Goal: Information Seeking & Learning: Learn about a topic

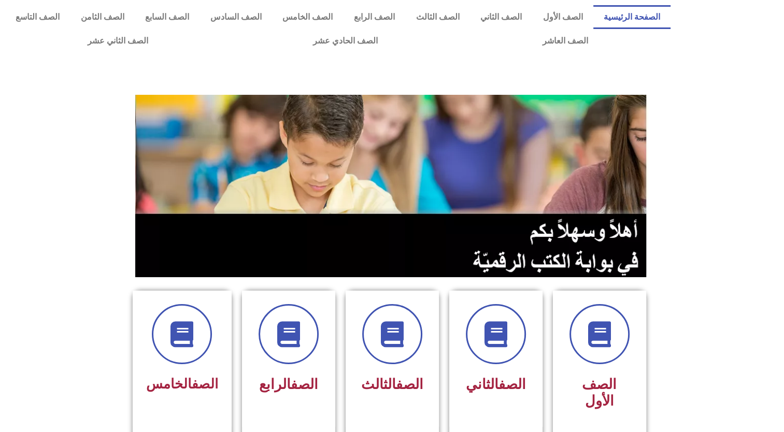
scroll to position [378, 0]
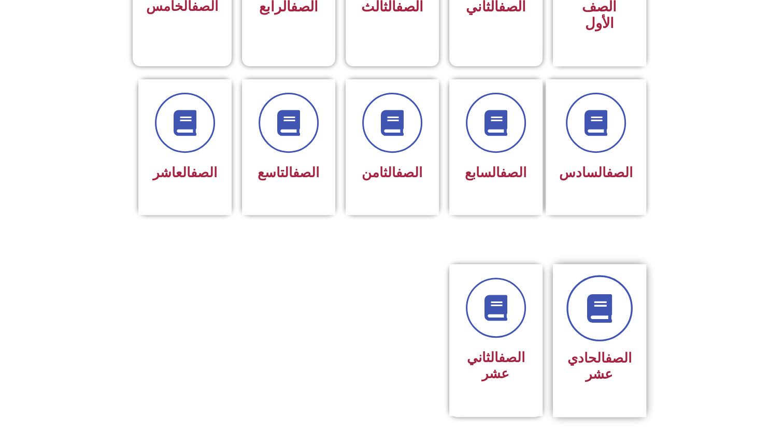
click at [525, 280] on link at bounding box center [599, 308] width 66 height 66
click at [525, 346] on div "الصف الحادي عشر" at bounding box center [599, 366] width 65 height 41
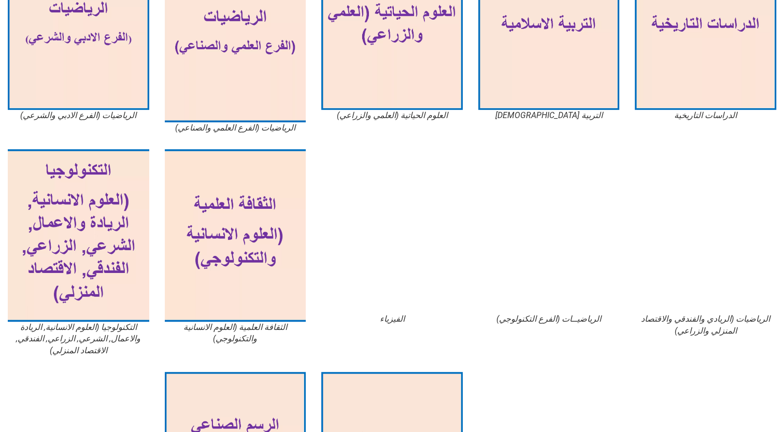
scroll to position [540, 0]
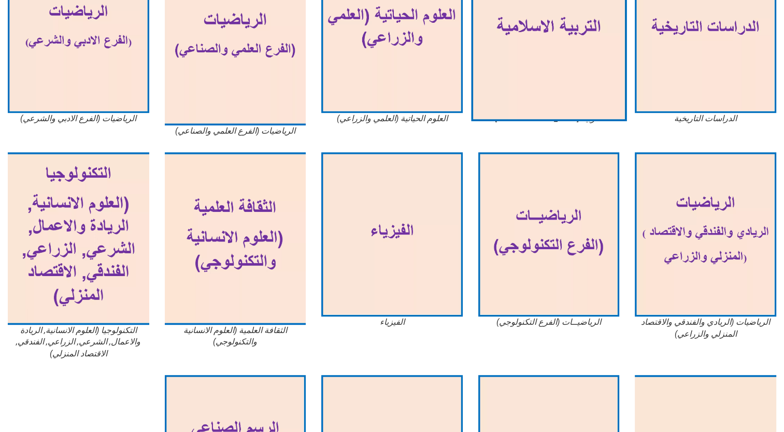
click at [522, 61] on img at bounding box center [548, 30] width 155 height 181
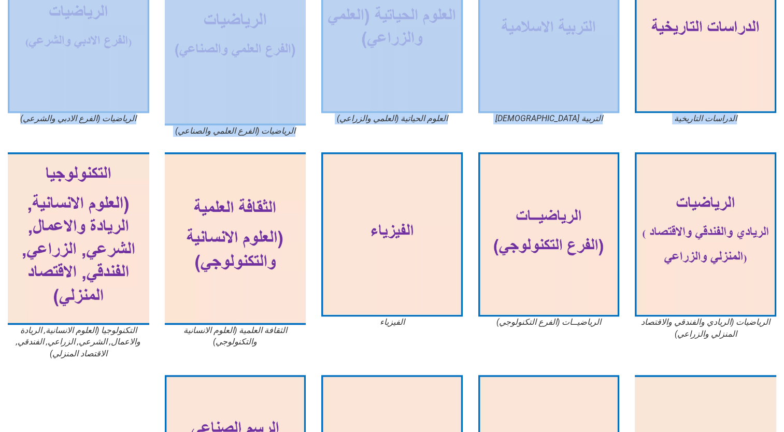
drag, startPoint x: 781, startPoint y: 146, endPoint x: 792, endPoint y: 121, distance: 26.9
click at [783, 121] on html "الصفحة الرئيسية الصف الأول الصف الثاني الصف الثالث الصف الرابع الصف الخامس الصف…" at bounding box center [392, 15] width 784 height 1111
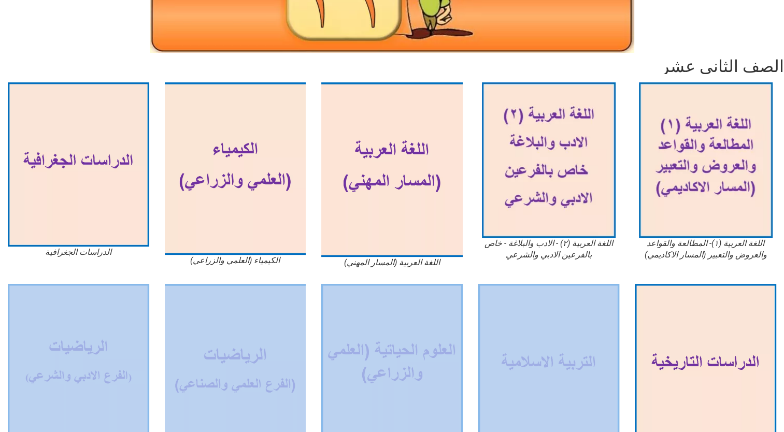
scroll to position [162, 0]
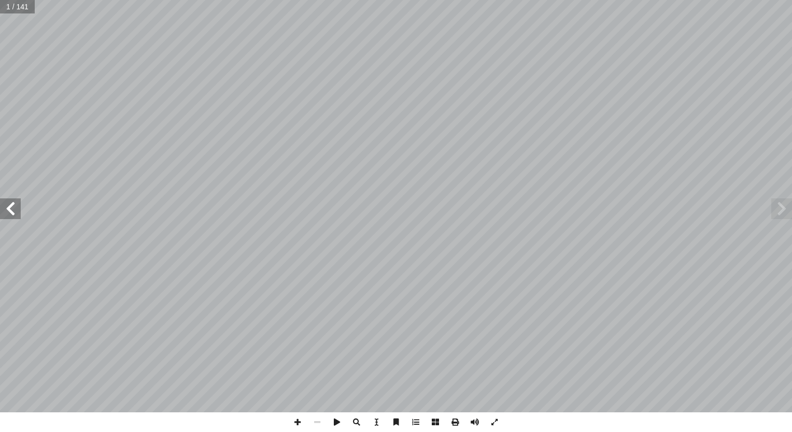
click at [781, 207] on span at bounding box center [781, 208] width 21 height 21
click at [16, 214] on span at bounding box center [10, 208] width 21 height 21
click at [296, 423] on span at bounding box center [298, 422] width 20 height 20
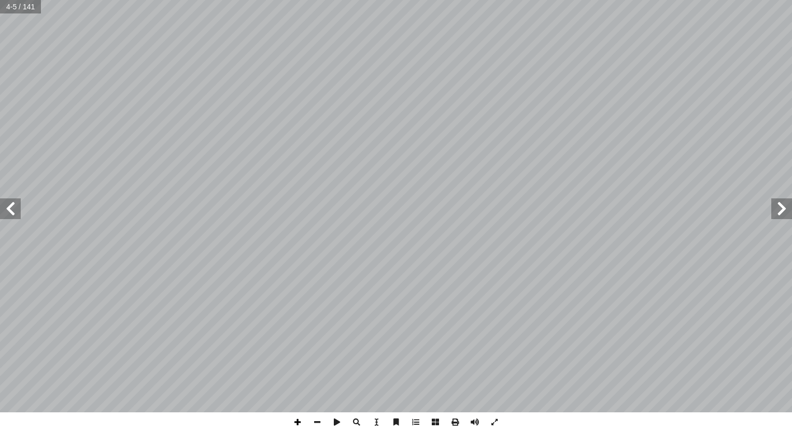
click at [296, 423] on span at bounding box center [298, 422] width 20 height 20
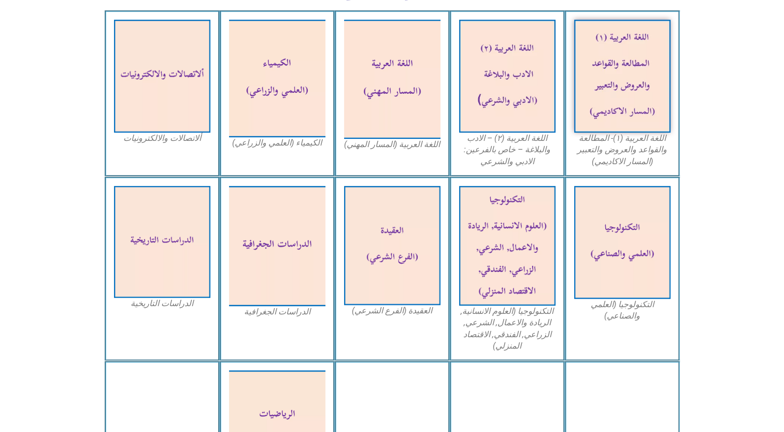
scroll to position [350, 0]
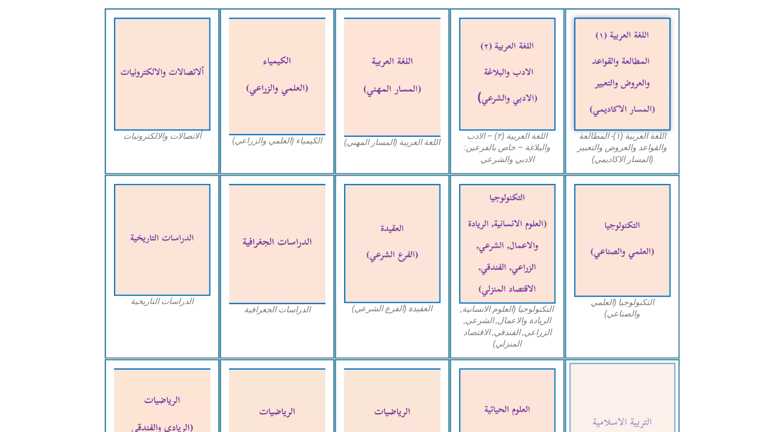
click at [621, 372] on img at bounding box center [622, 424] width 106 height 123
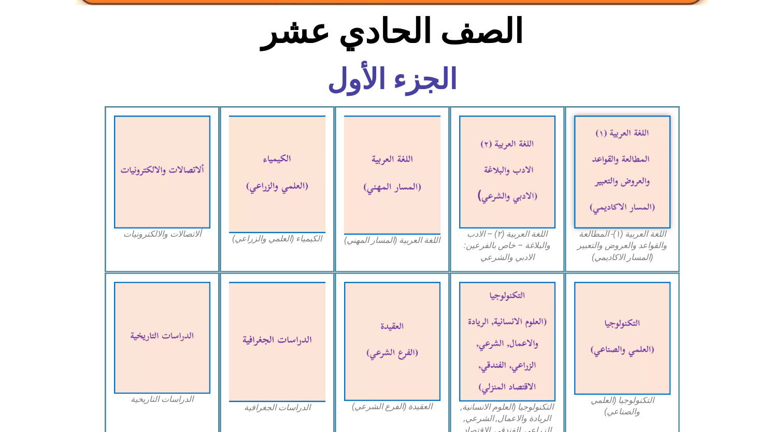
scroll to position [614, 0]
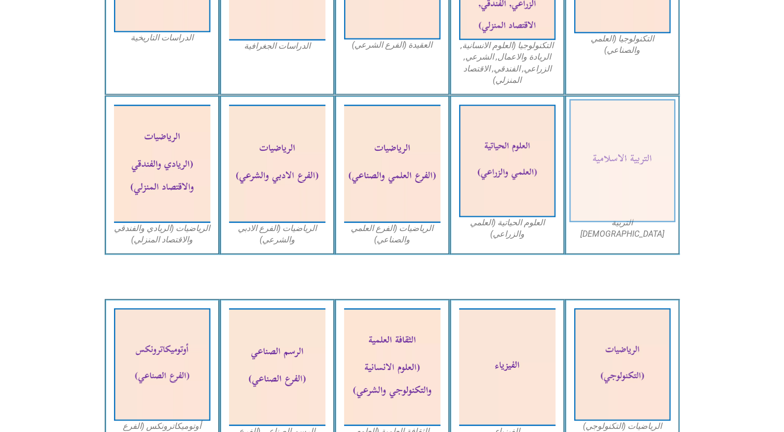
click at [624, 161] on img at bounding box center [622, 160] width 106 height 123
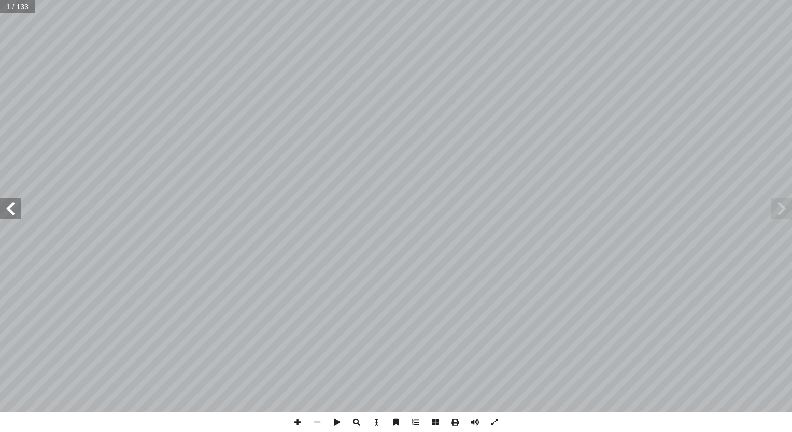
click at [9, 207] on span at bounding box center [10, 208] width 21 height 21
click at [8, 207] on span at bounding box center [10, 208] width 21 height 21
click at [9, 210] on span at bounding box center [10, 208] width 21 height 21
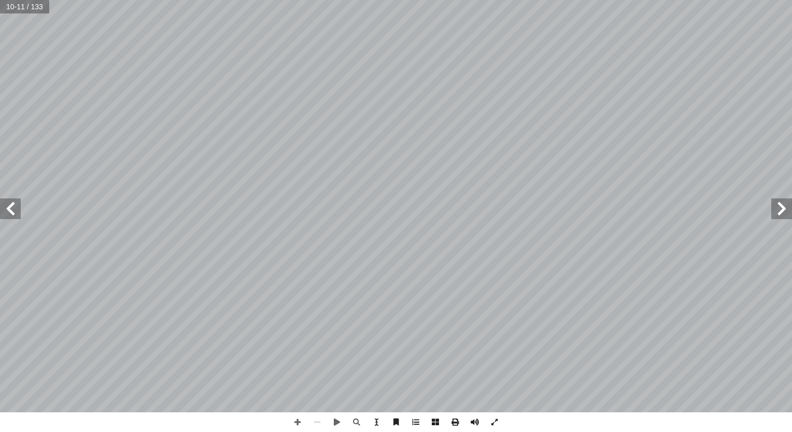
click at [9, 210] on span at bounding box center [10, 208] width 21 height 21
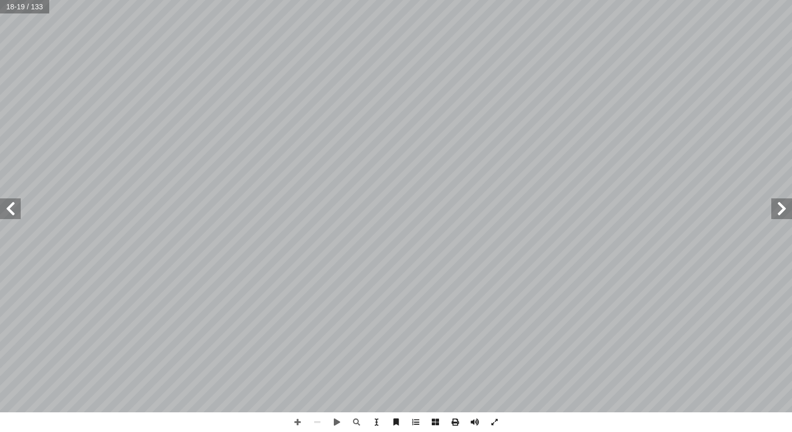
click at [9, 210] on span at bounding box center [10, 208] width 21 height 21
click at [298, 420] on span at bounding box center [298, 422] width 20 height 20
click at [11, 208] on span at bounding box center [10, 208] width 21 height 21
click at [312, 420] on span at bounding box center [317, 422] width 20 height 20
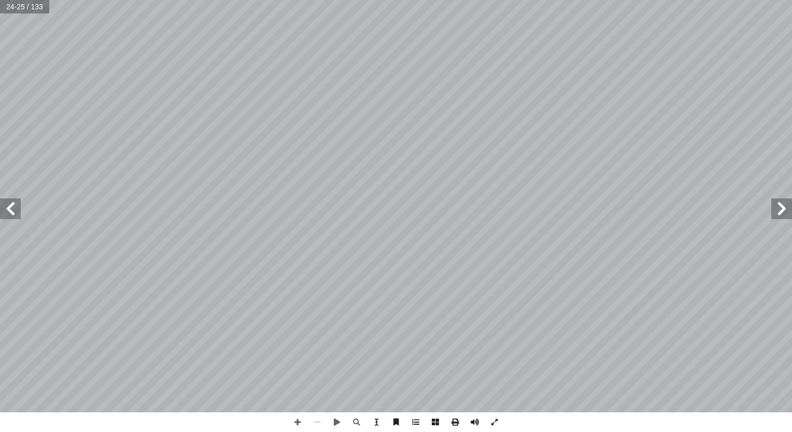
click at [15, 206] on span at bounding box center [10, 208] width 21 height 21
click at [496, 425] on span at bounding box center [494, 422] width 20 height 20
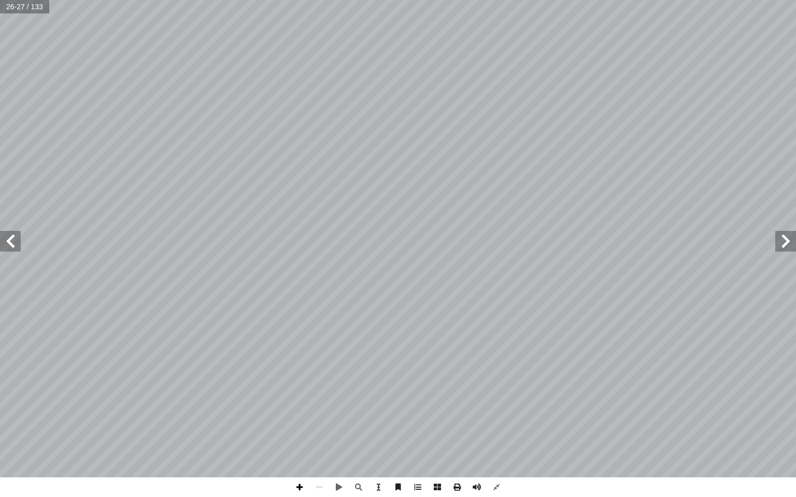
click at [296, 432] on span at bounding box center [300, 488] width 20 height 20
click at [503, 432] on div "٢ 1 - ب � ة عذ خر آ ل� � ه في ره له، وينتظر َّ لله منها ما قد � نيا؛ فيعطيه ُّ …" at bounding box center [398, 248] width 796 height 497
drag, startPoint x: 422, startPoint y: 492, endPoint x: 396, endPoint y: 489, distance: 26.0
click at [396, 432] on div at bounding box center [398, 488] width 217 height 20
click at [352, 432] on span at bounding box center [359, 488] width 20 height 20
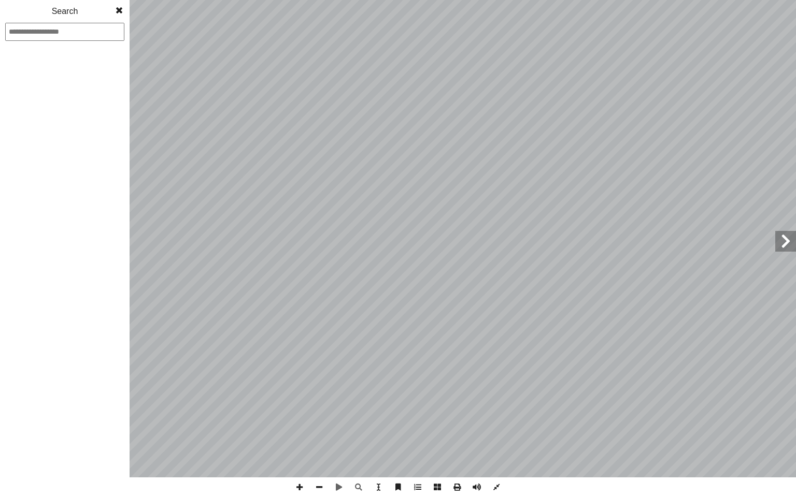
click at [116, 10] on span at bounding box center [119, 10] width 19 height 21
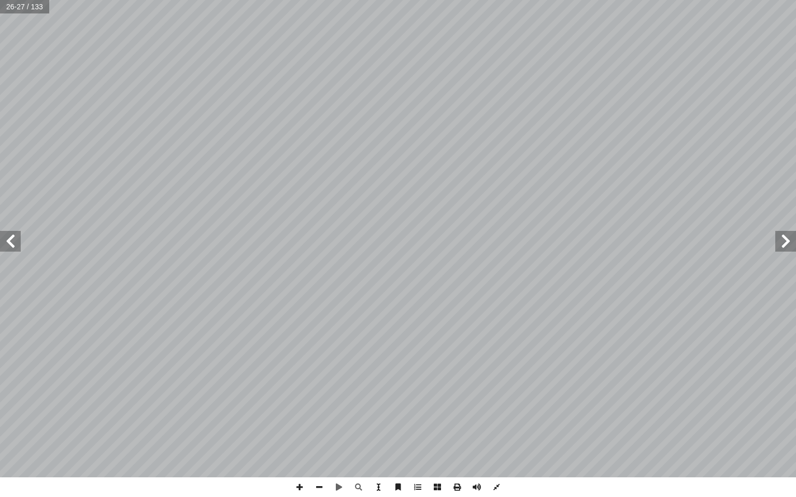
click at [377, 432] on span at bounding box center [378, 488] width 20 height 20
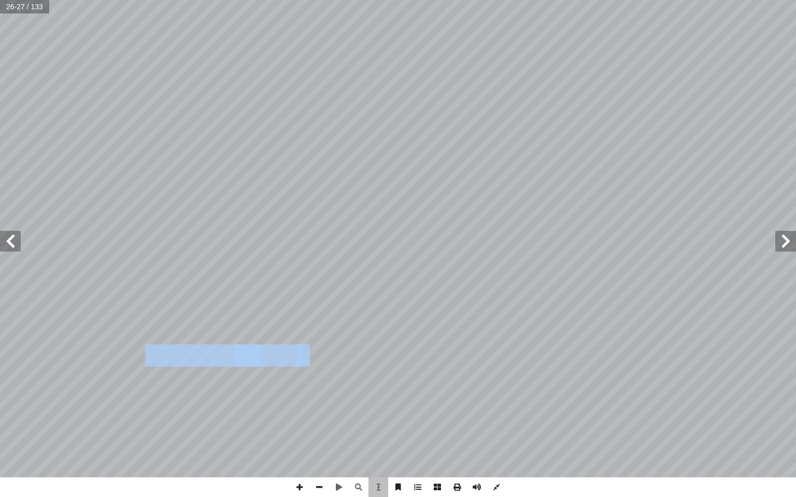
drag, startPoint x: 294, startPoint y: 367, endPoint x: 217, endPoint y: 359, distance: 78.2
click at [217, 359] on div "٢٢ التقويم تي: أ ي� � فيم ِ حيحة ّ الص ِ غير ِ رة � بل العب � مق )×( َ ة ر � ش …" at bounding box center [65, 238] width 665 height 859
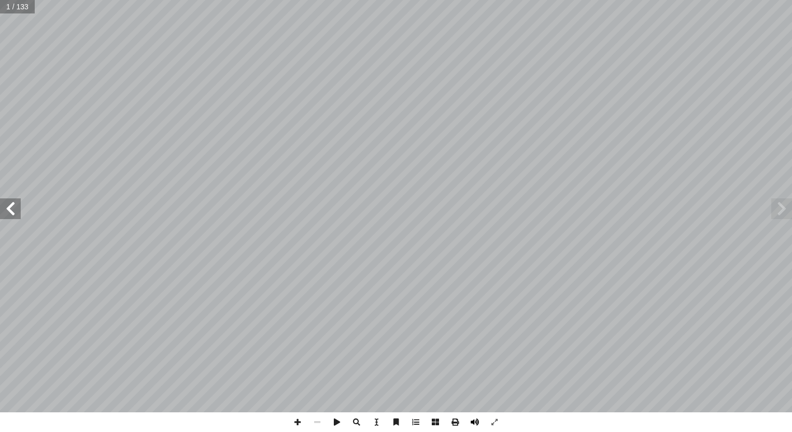
click at [476, 418] on span at bounding box center [475, 422] width 20 height 20
click at [6, 213] on span at bounding box center [10, 208] width 21 height 21
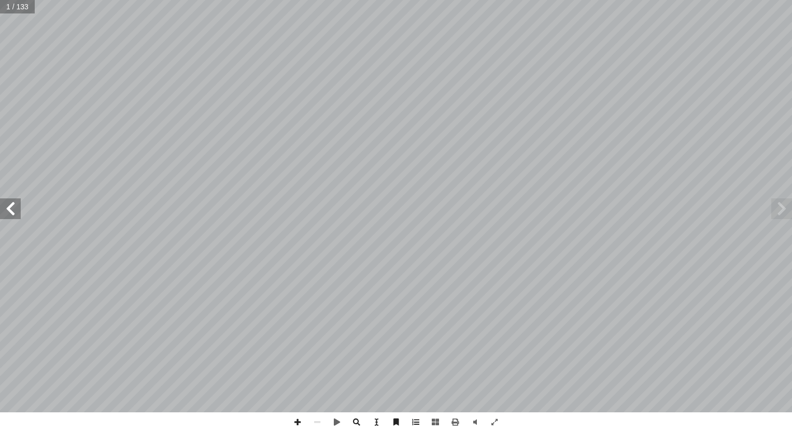
click at [6, 213] on span at bounding box center [10, 208] width 21 height 21
click at [7, 213] on span at bounding box center [10, 208] width 21 height 21
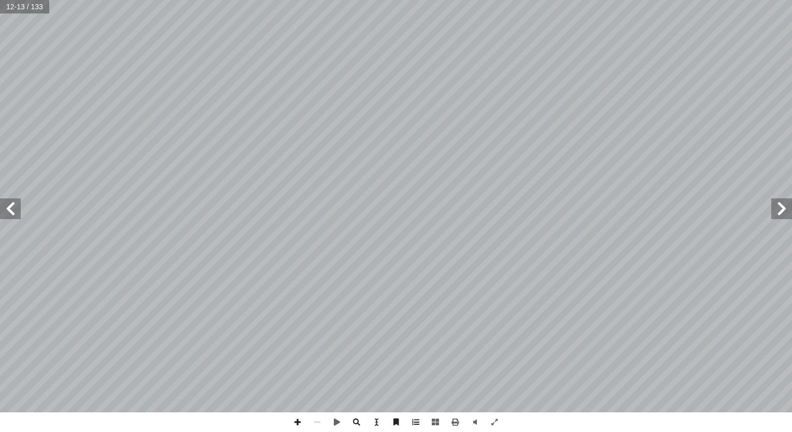
click at [7, 213] on span at bounding box center [10, 208] width 21 height 21
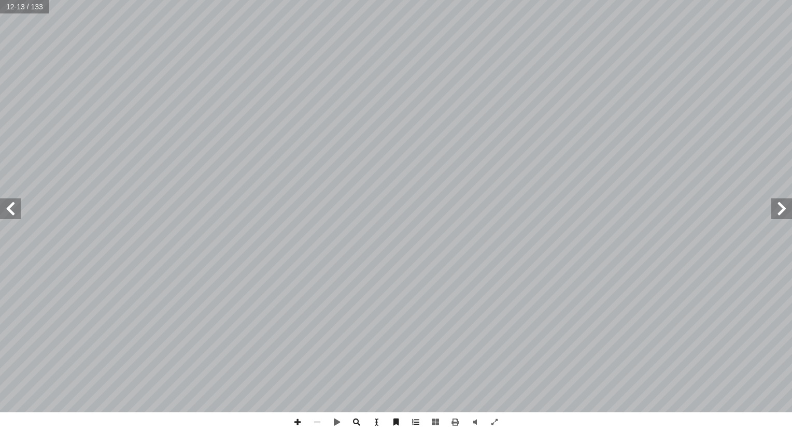
click at [7, 213] on span at bounding box center [10, 208] width 21 height 21
click at [17, 208] on span at bounding box center [10, 208] width 21 height 21
click at [20, 207] on span at bounding box center [10, 208] width 21 height 21
click at [299, 425] on span at bounding box center [298, 422] width 20 height 20
click at [411, 94] on html "الصفحة الرئيسية الصف الأول الصف الثاني الصف الثالث الصف الرابع الصف الخامس الصف…" at bounding box center [396, 47] width 792 height 94
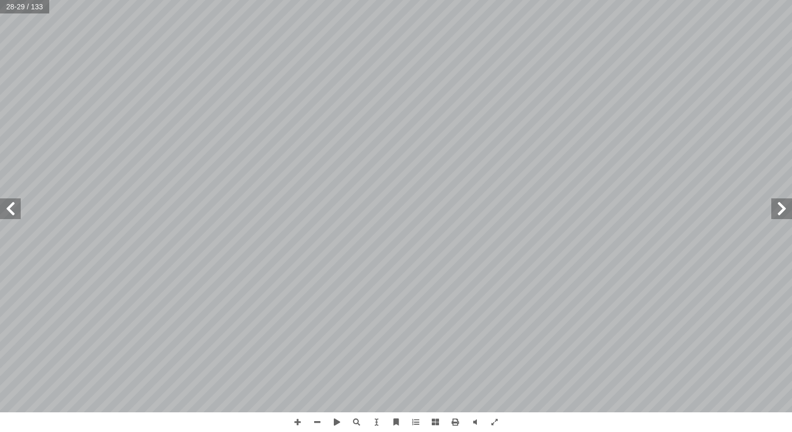
click at [17, 209] on span at bounding box center [10, 208] width 21 height 21
click at [17, 216] on span at bounding box center [10, 208] width 21 height 21
click at [15, 212] on span at bounding box center [10, 208] width 21 height 21
click at [318, 427] on span at bounding box center [317, 422] width 20 height 20
click at [12, 208] on span at bounding box center [10, 208] width 21 height 21
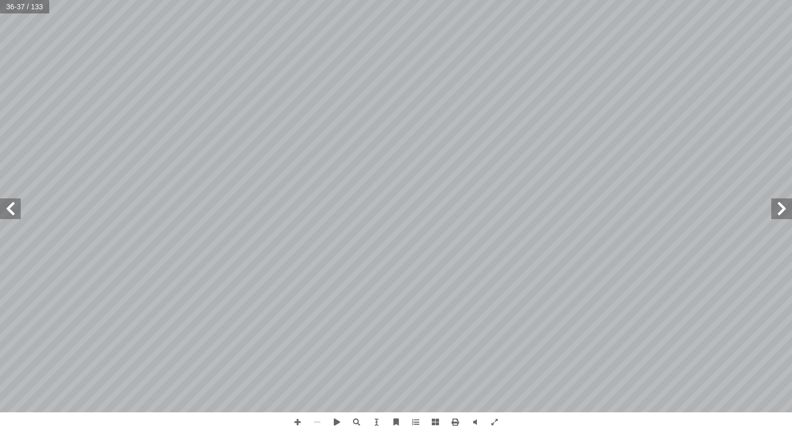
click at [783, 212] on span at bounding box center [781, 208] width 21 height 21
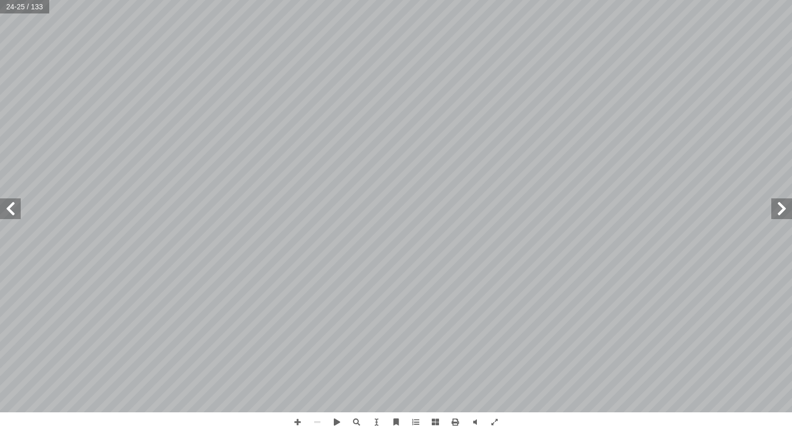
drag, startPoint x: 771, startPoint y: 207, endPoint x: 779, endPoint y: 206, distance: 7.8
click at [779, 206] on span at bounding box center [781, 208] width 21 height 21
click at [11, 209] on span at bounding box center [10, 208] width 21 height 21
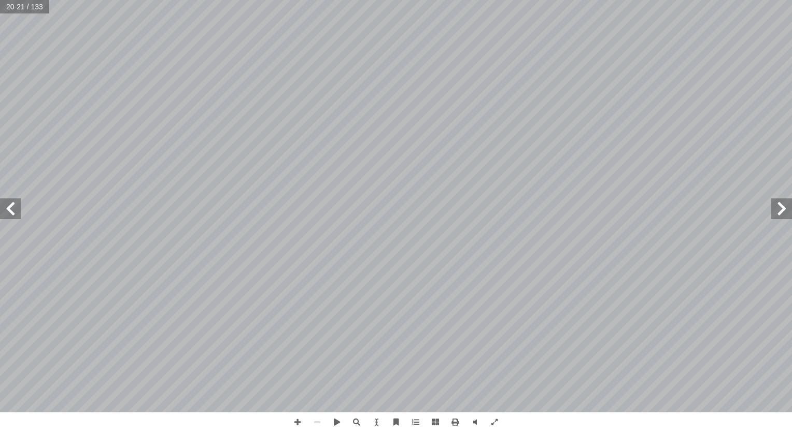
click at [17, 210] on span at bounding box center [10, 208] width 21 height 21
click at [786, 210] on span at bounding box center [781, 208] width 21 height 21
